Goal: Check status: Check status

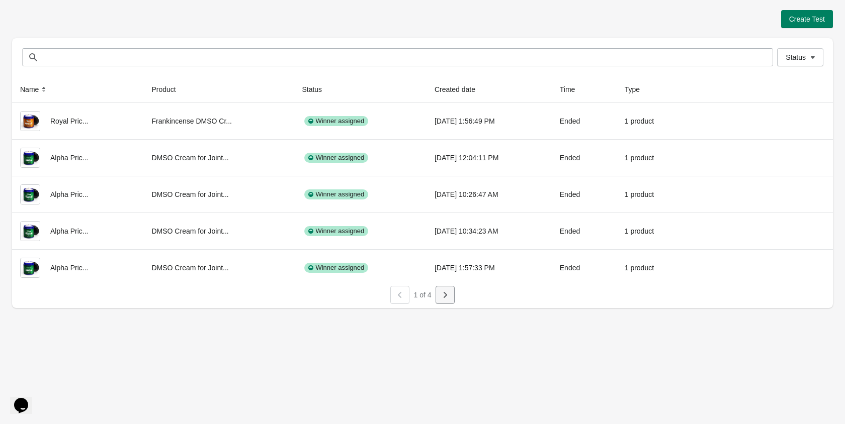
click at [447, 299] on icon "button" at bounding box center [445, 295] width 10 height 10
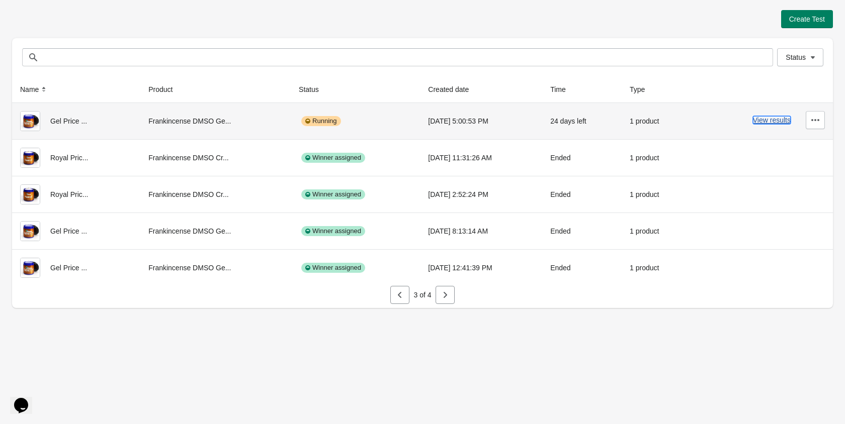
click at [761, 119] on button "View results" at bounding box center [772, 120] width 38 height 8
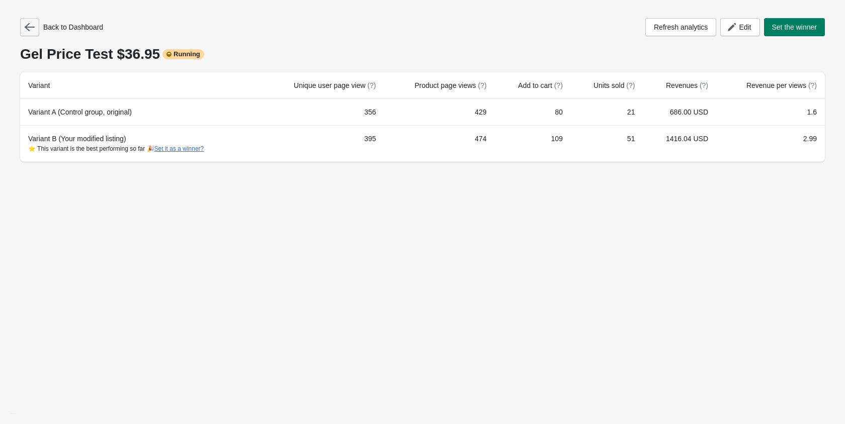
click at [29, 30] on icon "button" at bounding box center [30, 27] width 10 height 10
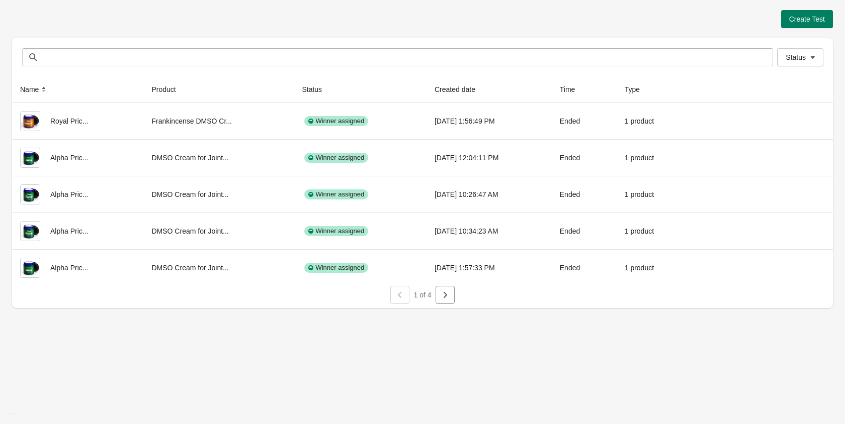
click at [454, 289] on div "1 of 4" at bounding box center [418, 291] width 828 height 26
click at [452, 293] on button "button" at bounding box center [444, 295] width 19 height 18
click at [448, 295] on icon "button" at bounding box center [445, 295] width 10 height 10
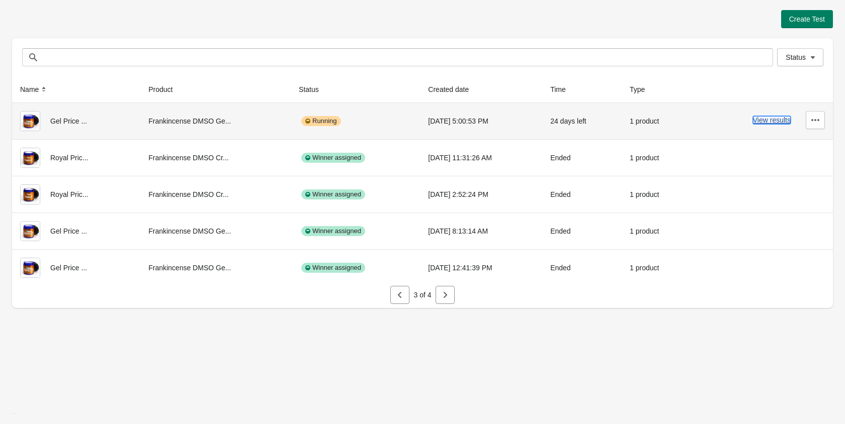
click at [767, 117] on button "View results" at bounding box center [772, 120] width 38 height 8
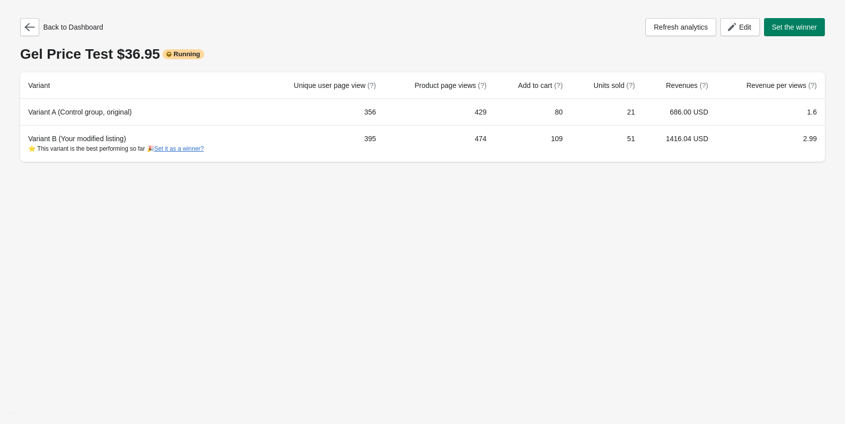
click at [652, 182] on div "Back to Dashboard Refresh analytics Edit Set the winner Gel Price Test $36.95 R…" at bounding box center [422, 212] width 845 height 424
click at [25, 30] on icon "button" at bounding box center [30, 27] width 10 height 10
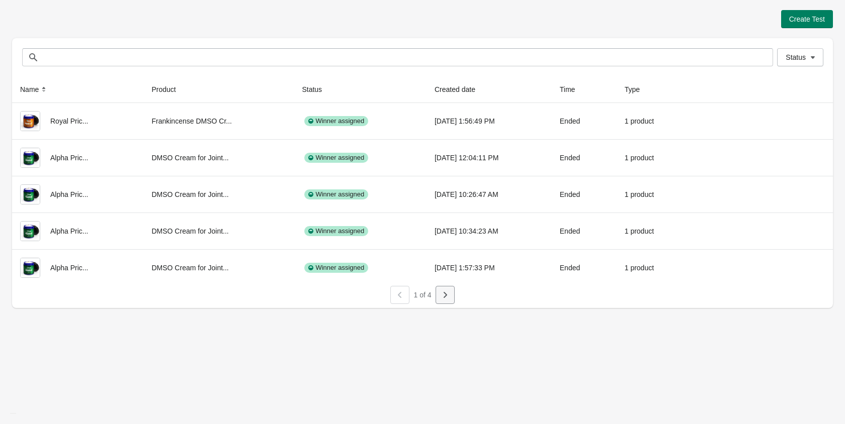
click at [444, 299] on icon "button" at bounding box center [445, 295] width 10 height 10
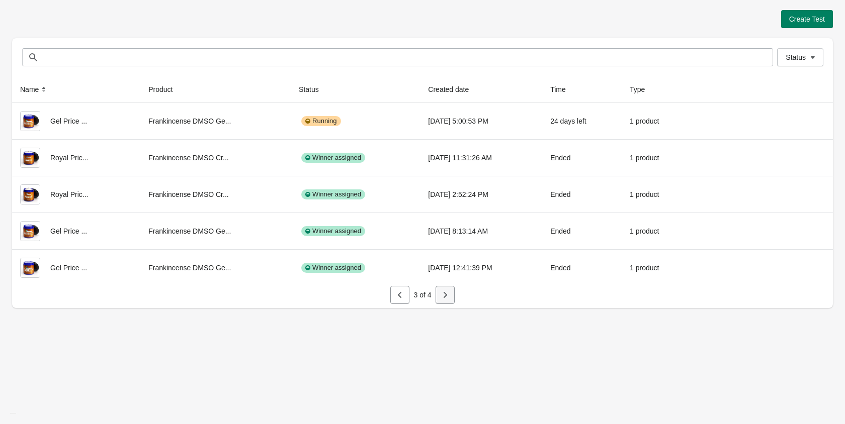
click at [444, 299] on icon "button" at bounding box center [445, 295] width 10 height 10
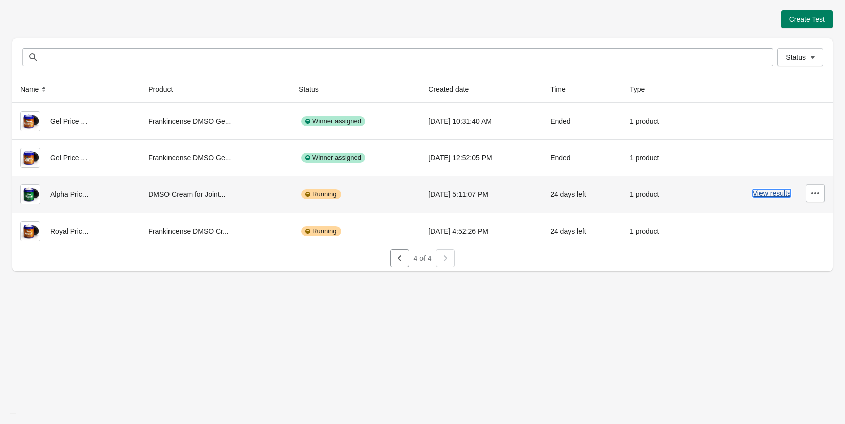
click at [762, 196] on button "View results" at bounding box center [772, 194] width 38 height 8
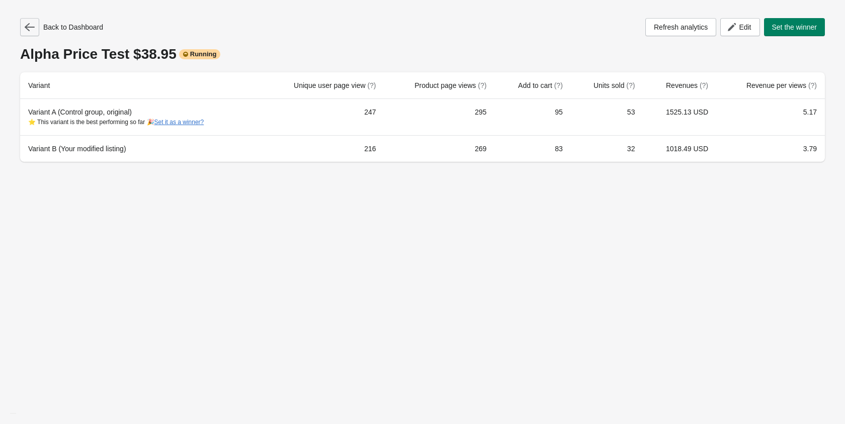
click at [28, 22] on button "button" at bounding box center [29, 27] width 19 height 18
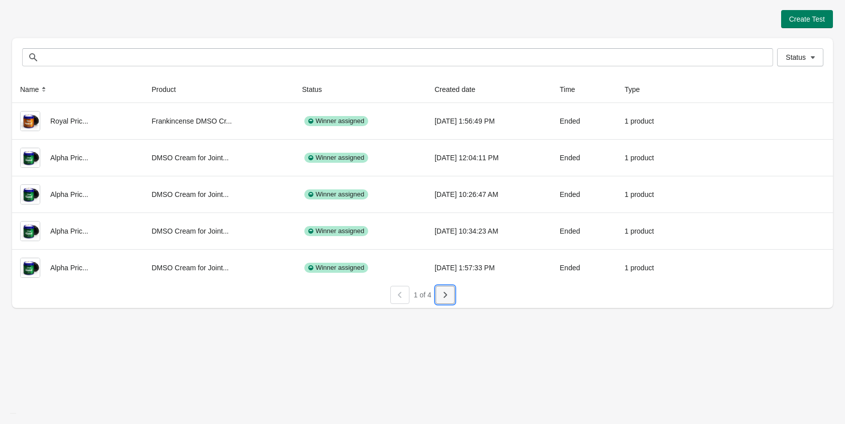
click at [436, 299] on button "button" at bounding box center [444, 295] width 19 height 18
click at [440, 300] on icon "button" at bounding box center [445, 295] width 10 height 10
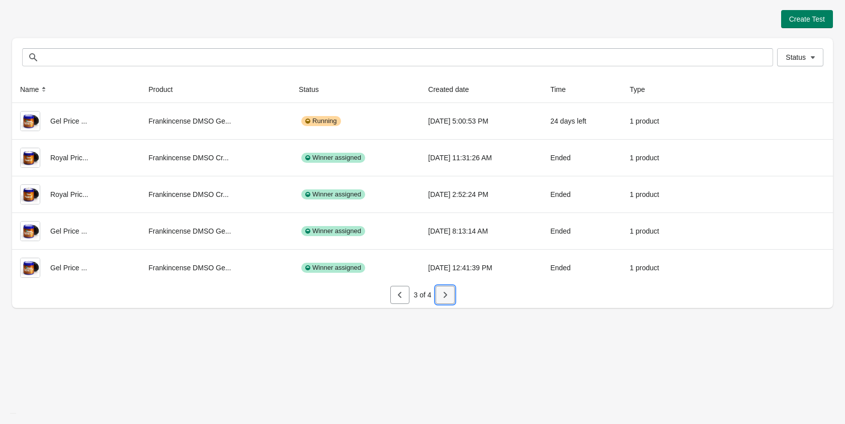
click at [440, 300] on icon "button" at bounding box center [445, 295] width 10 height 10
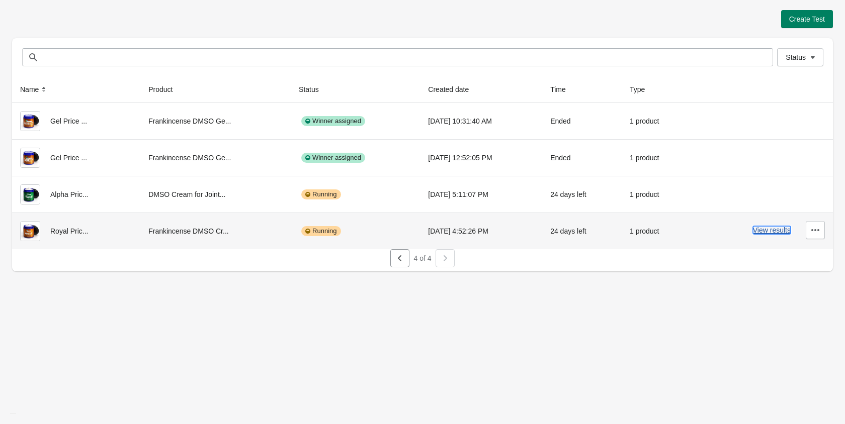
click at [761, 232] on button "View results" at bounding box center [772, 230] width 38 height 8
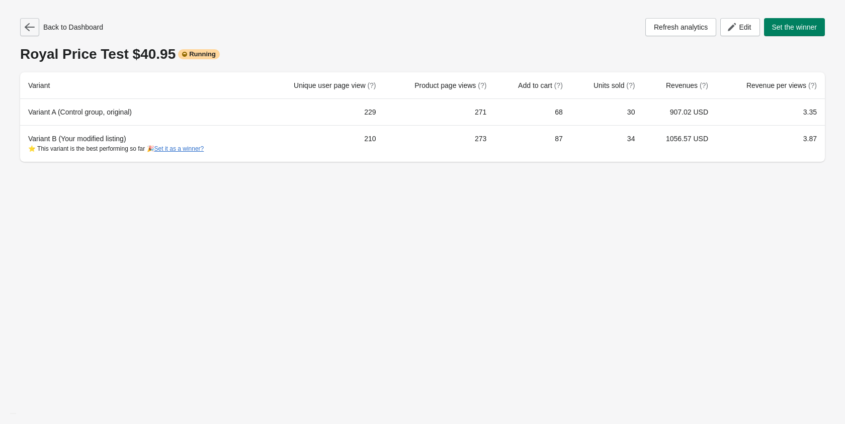
click at [32, 27] on icon "button" at bounding box center [30, 27] width 10 height 8
